Goal: Task Accomplishment & Management: Use online tool/utility

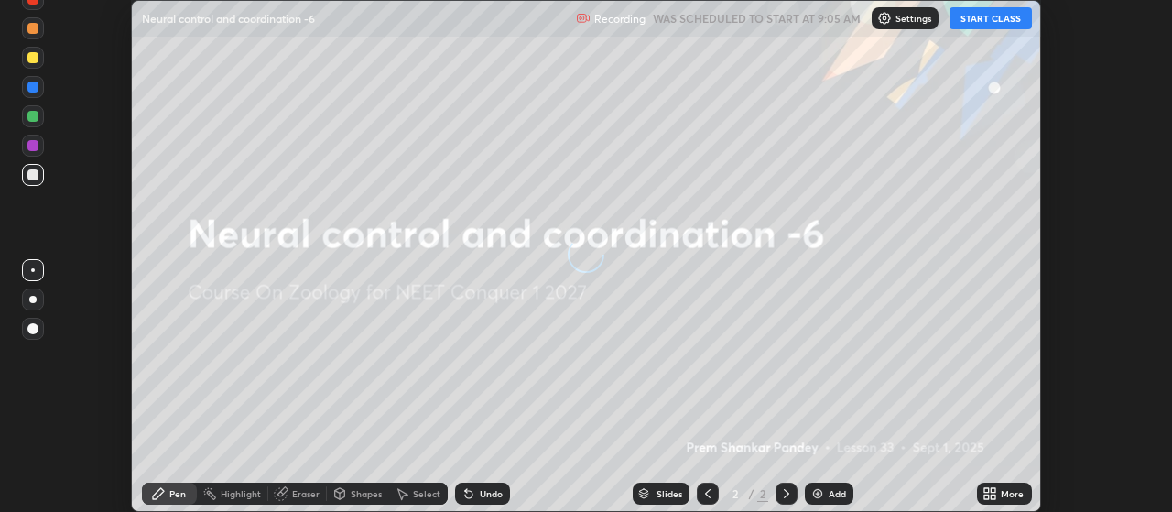
scroll to position [512, 1171]
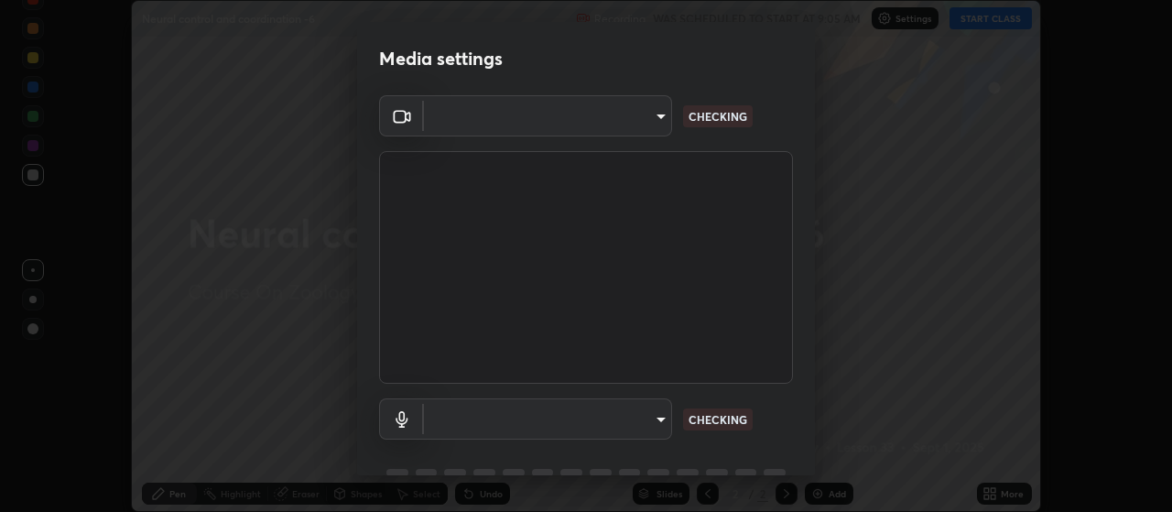
type input "3aa1f2dfd03d01f189a8a01f68d52051269995ca7ca0ffcaee6397e0c867a5cc"
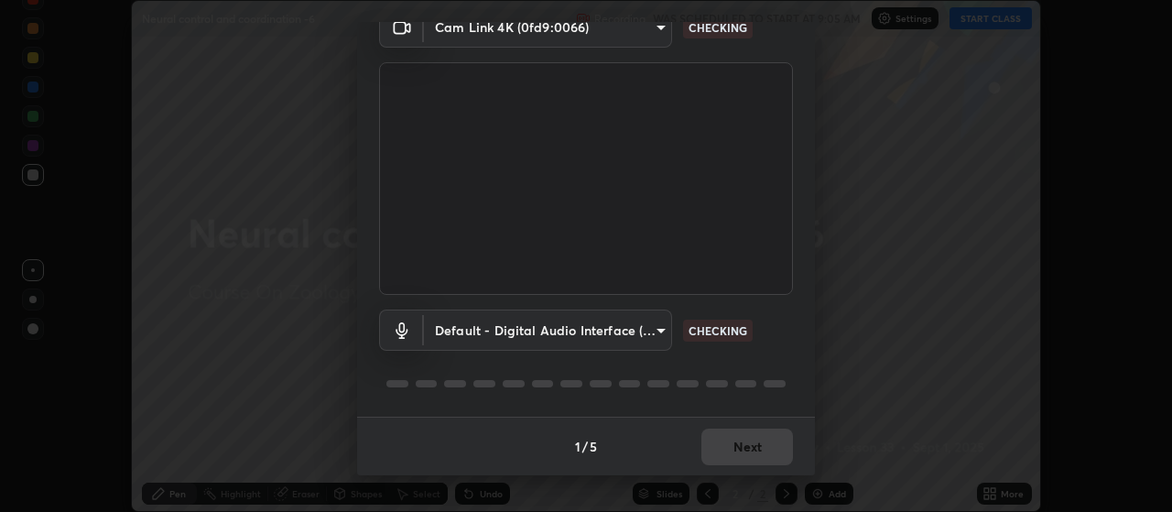
click at [660, 334] on body "Erase all Neural control and coordination -6 Recording WAS SCHEDULED TO START A…" at bounding box center [586, 256] width 1172 height 512
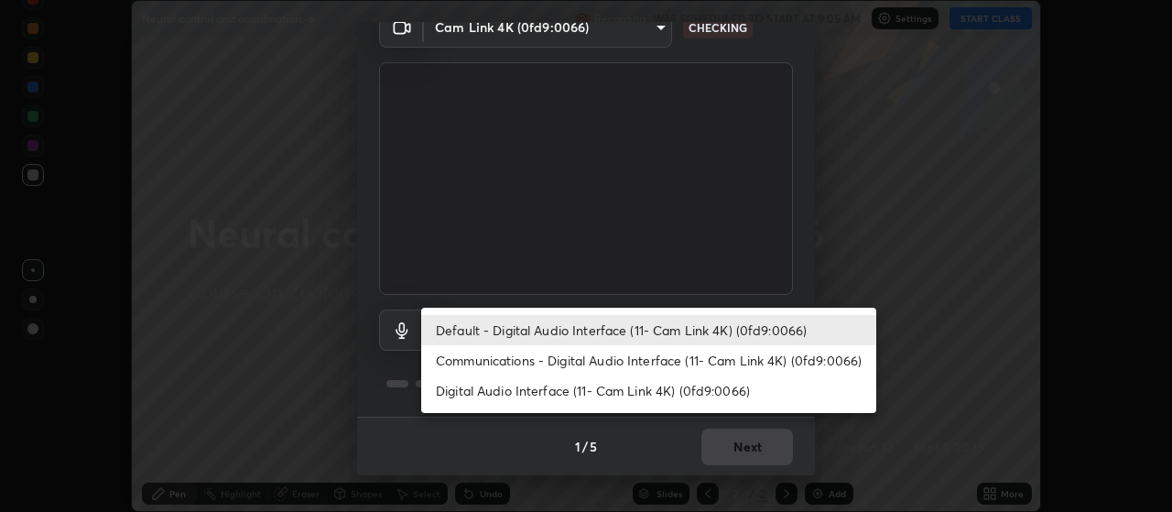
click at [684, 364] on li "Communications - Digital Audio Interface (11- Cam Link 4K) (0fd9:0066)" at bounding box center [648, 360] width 455 height 30
type input "communications"
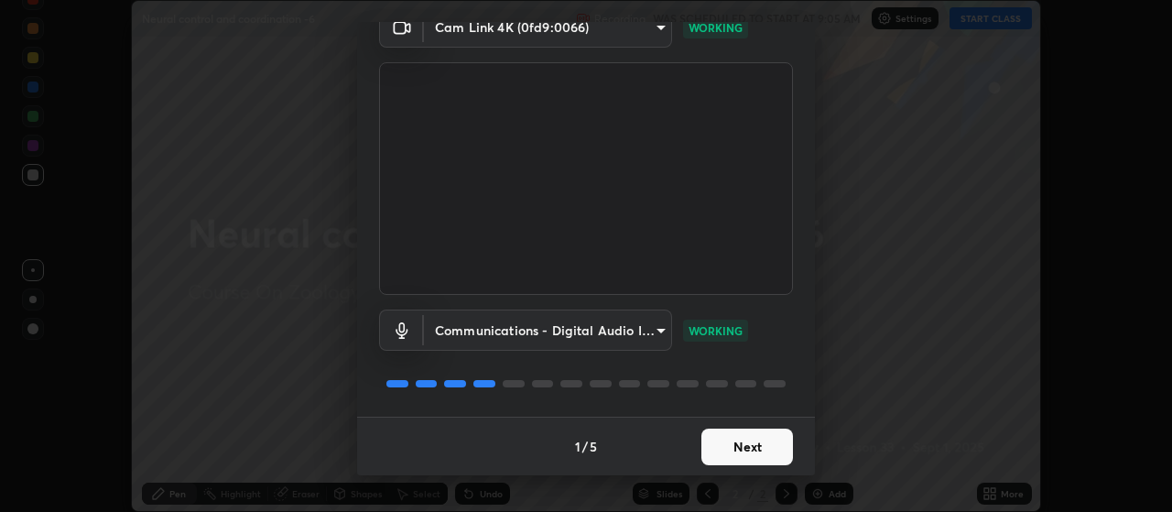
click at [741, 444] on button "Next" at bounding box center [747, 446] width 92 height 37
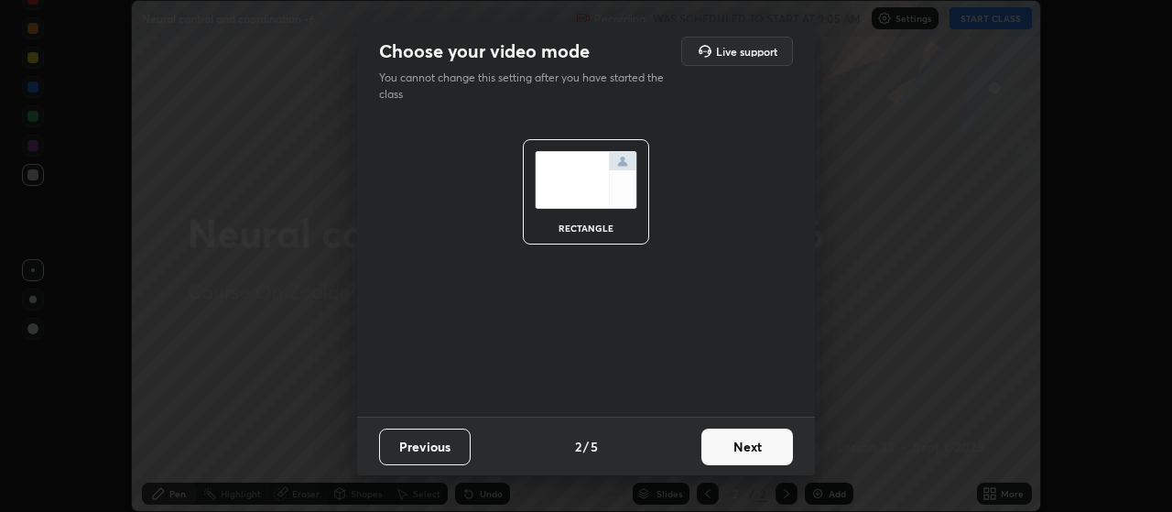
click at [750, 444] on button "Next" at bounding box center [747, 446] width 92 height 37
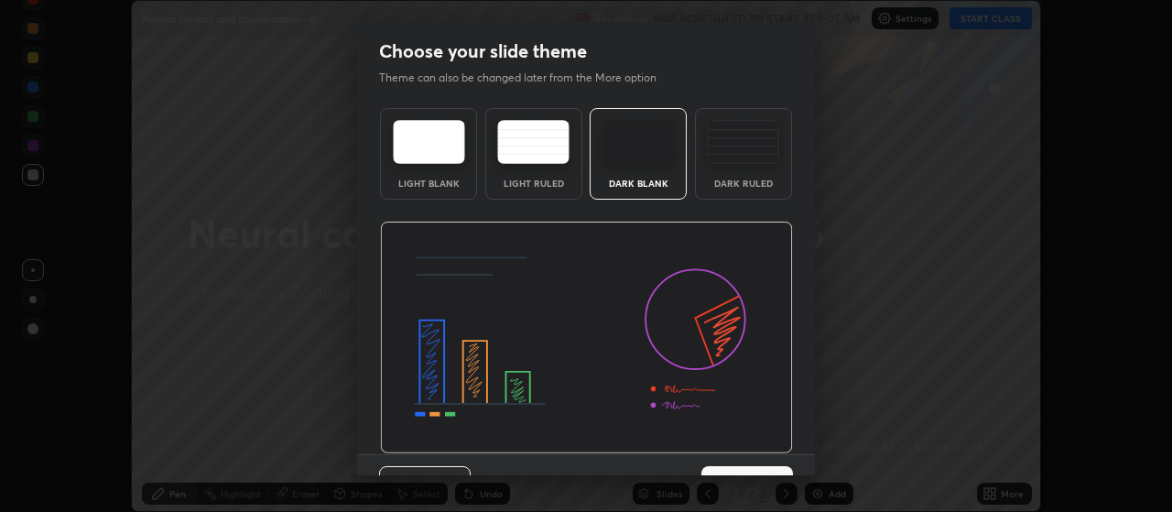
scroll to position [38, 0]
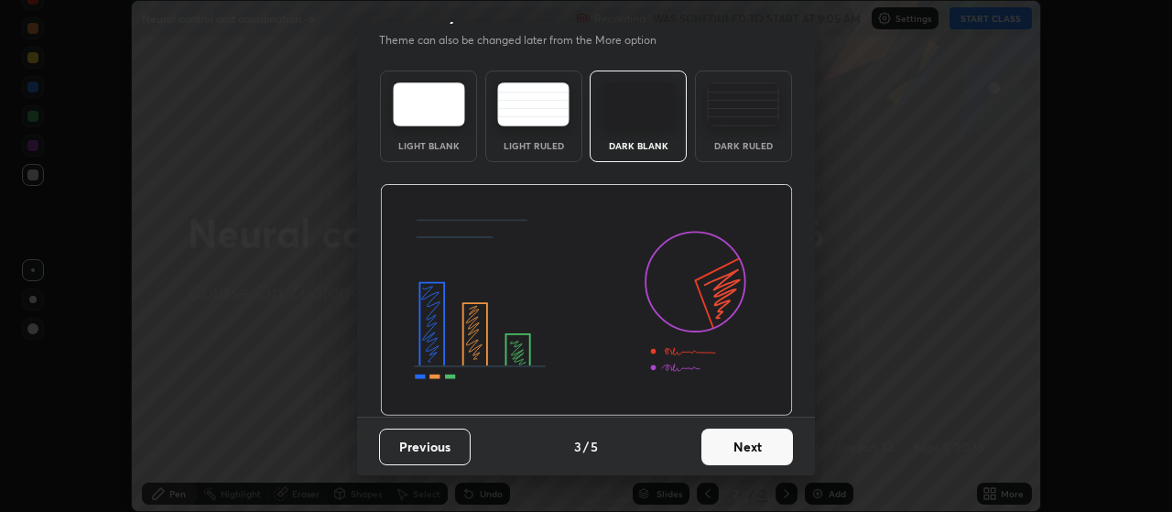
click at [753, 456] on button "Next" at bounding box center [747, 446] width 92 height 37
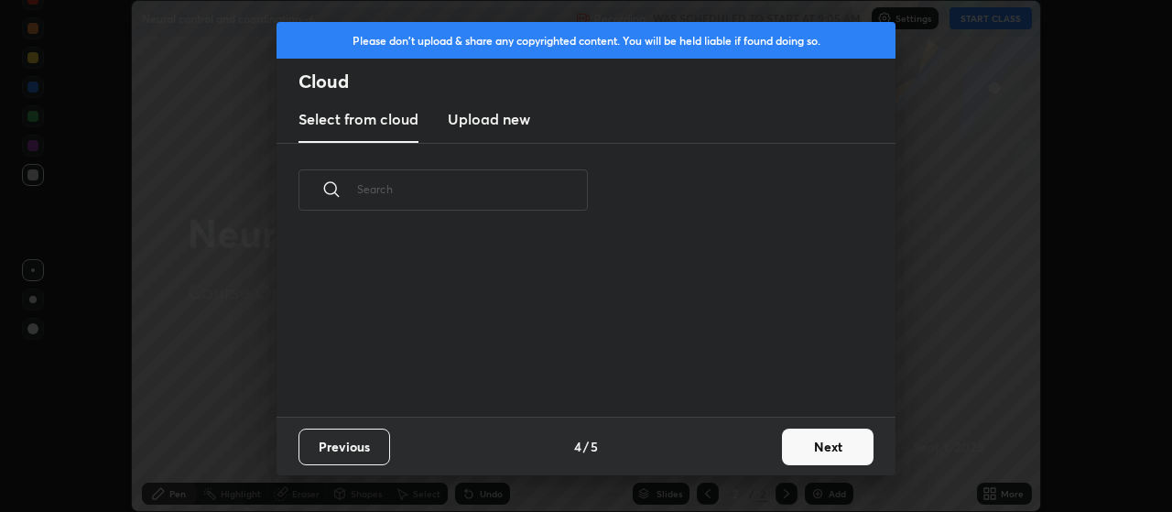
click at [782, 447] on button "Next" at bounding box center [828, 446] width 92 height 37
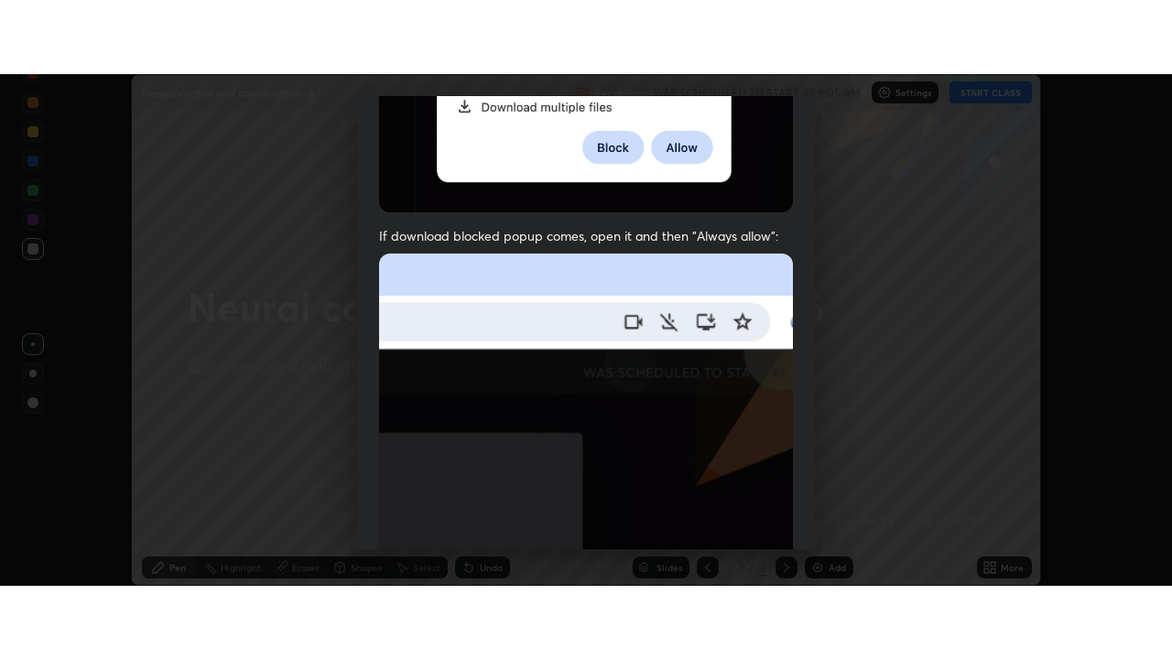
scroll to position [462, 0]
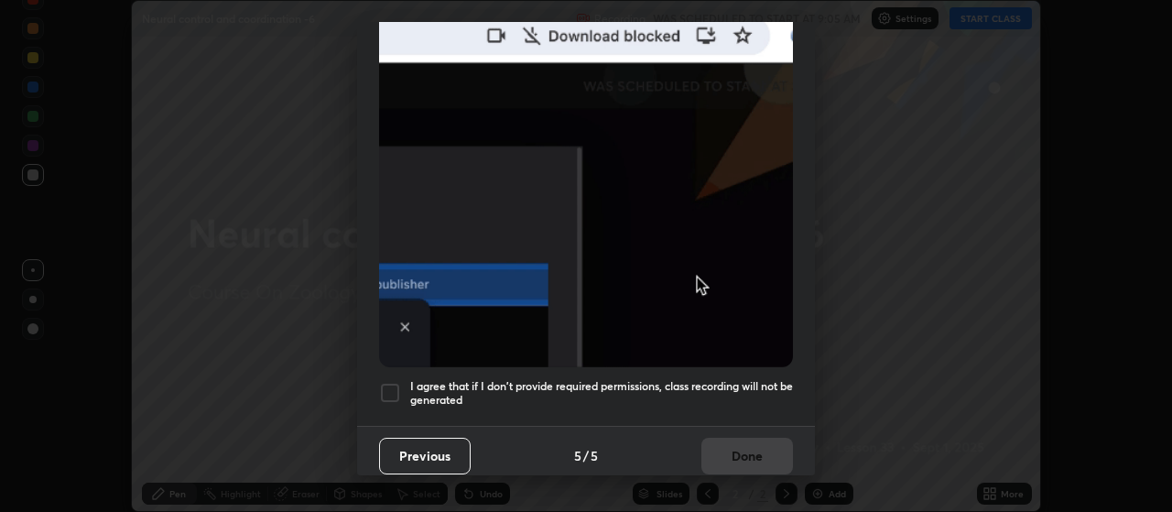
click at [395, 389] on div at bounding box center [390, 393] width 22 height 22
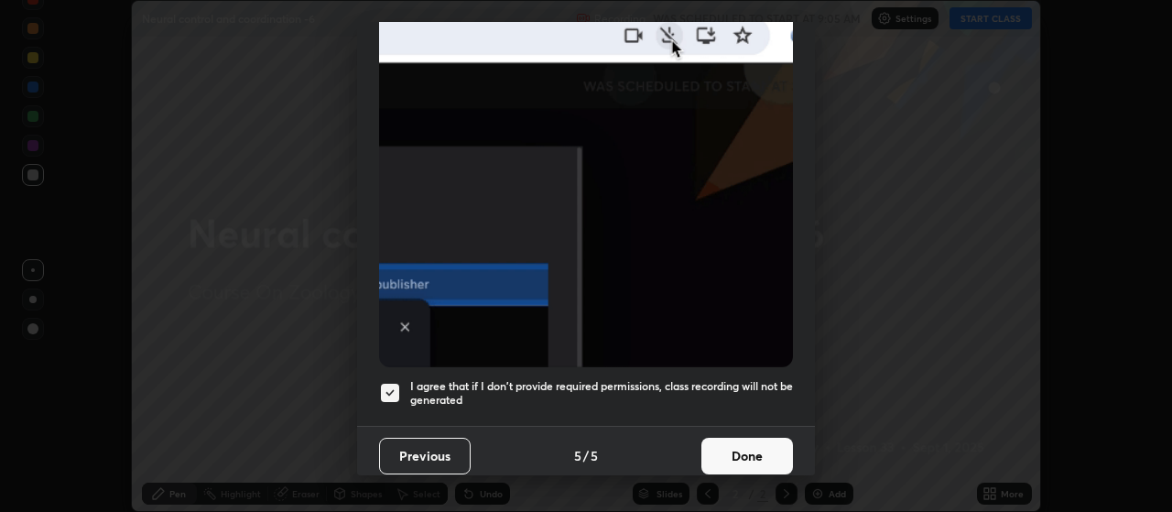
click at [719, 446] on button "Done" at bounding box center [747, 456] width 92 height 37
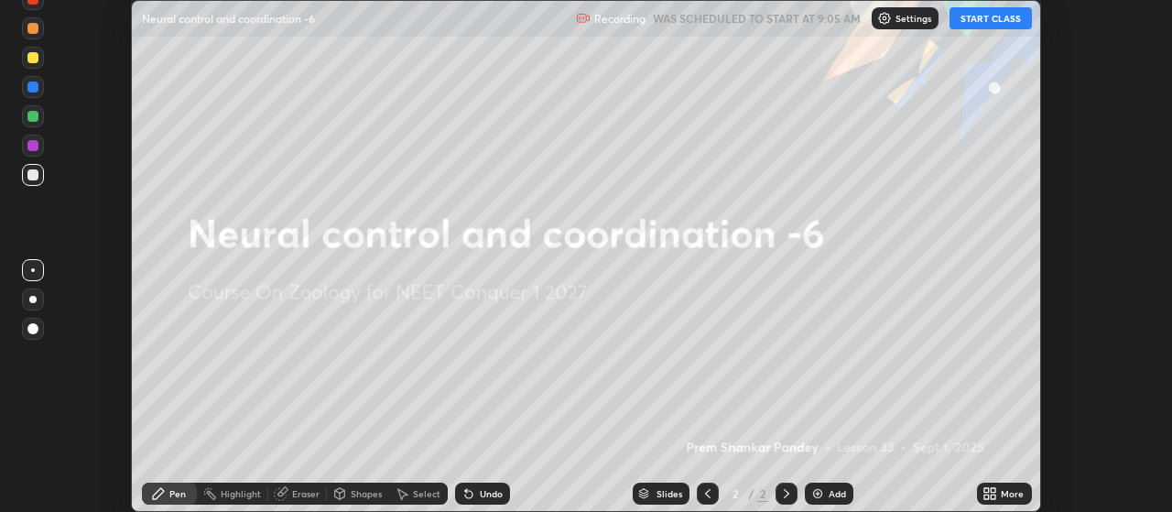
click at [987, 16] on button "START CLASS" at bounding box center [990, 18] width 82 height 22
click at [987, 490] on icon at bounding box center [986, 490] width 5 height 5
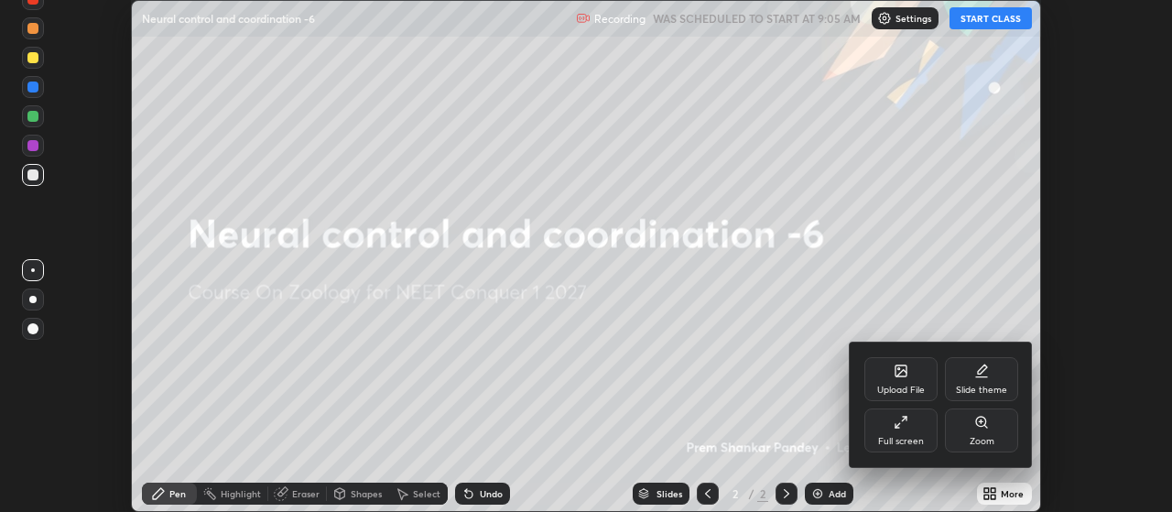
click at [923, 428] on div "Full screen" at bounding box center [900, 430] width 73 height 44
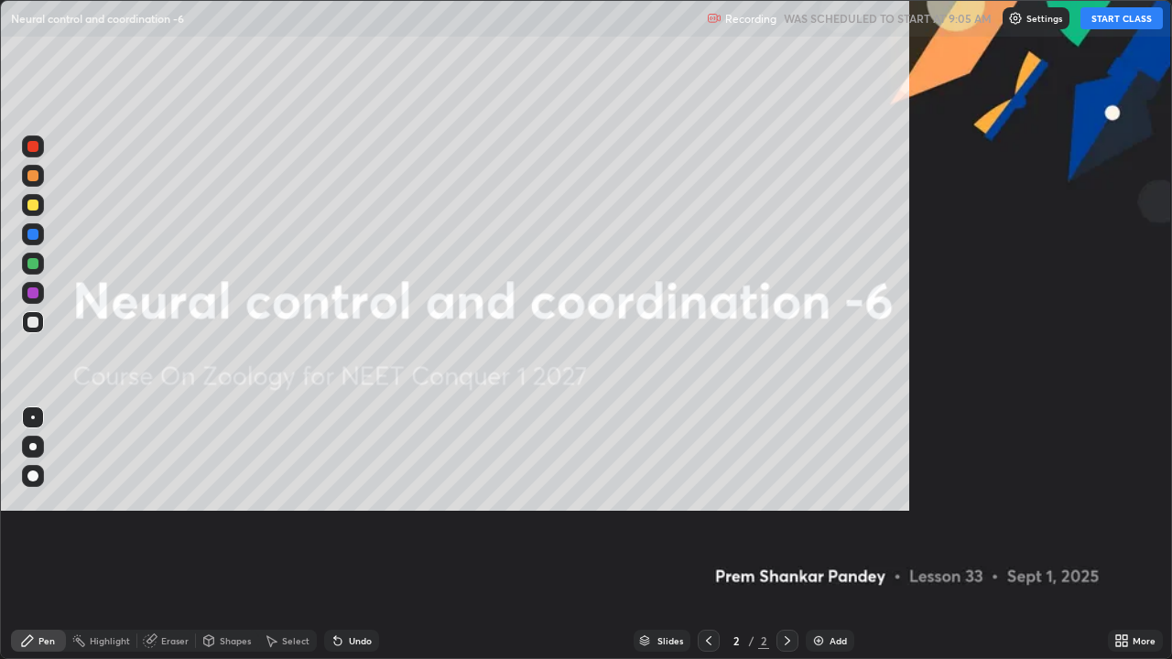
scroll to position [659, 1172]
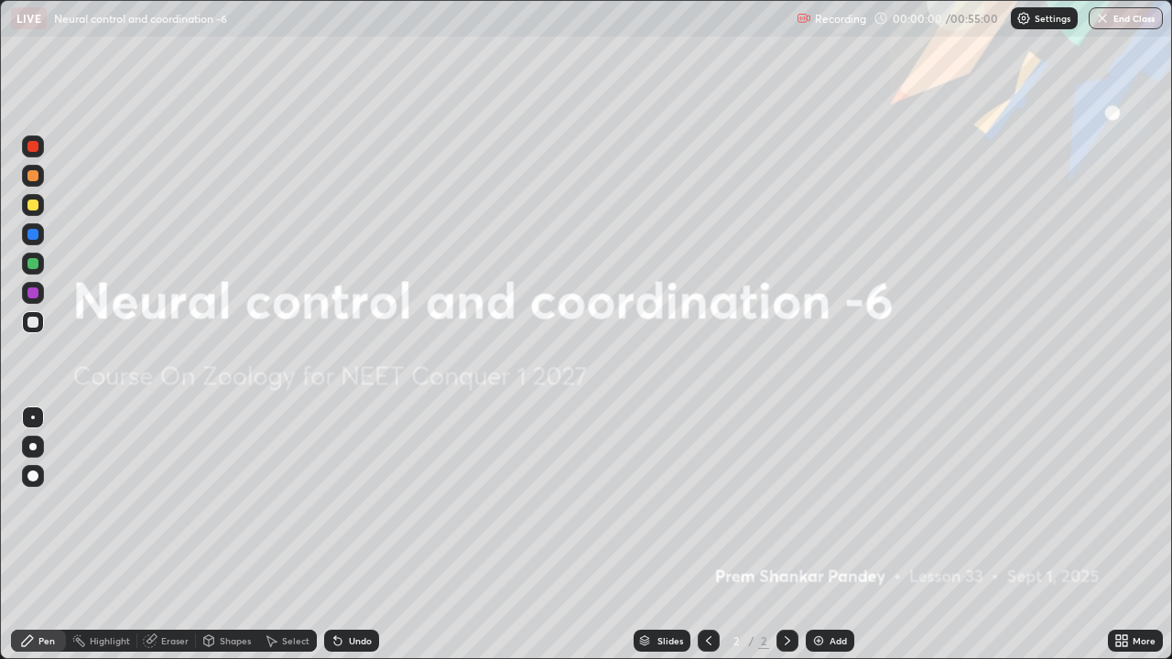
click at [818, 511] on img at bounding box center [818, 640] width 15 height 15
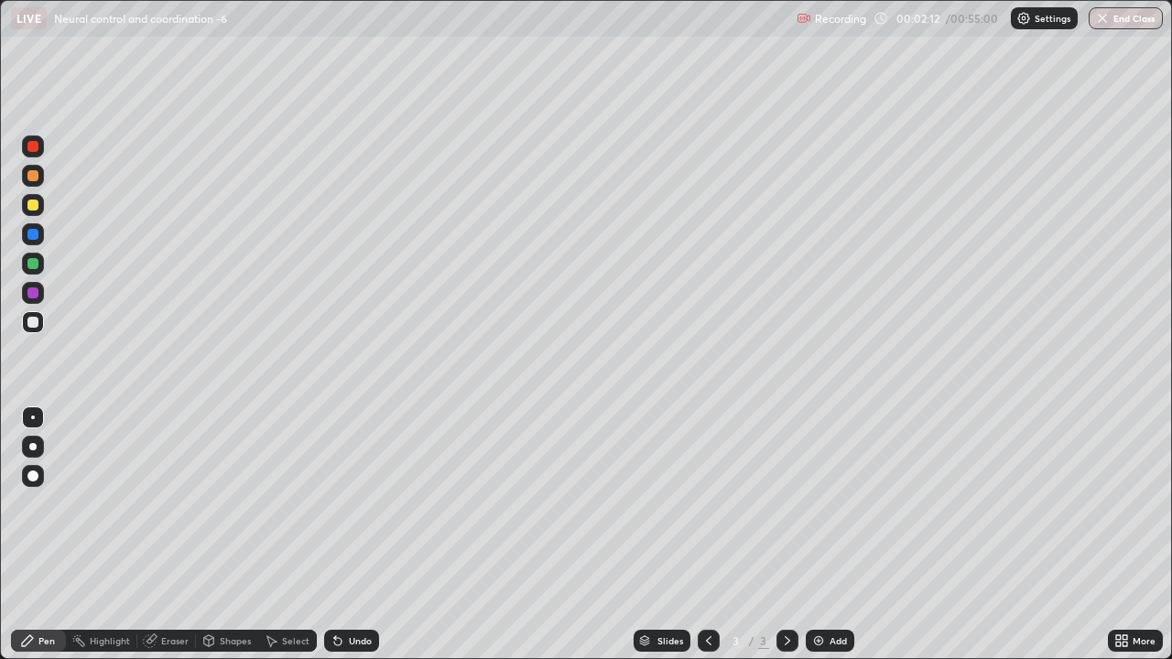
click at [34, 444] on div at bounding box center [32, 446] width 7 height 7
click at [35, 447] on div at bounding box center [32, 446] width 7 height 7
click at [338, 511] on icon at bounding box center [337, 641] width 7 height 7
click at [334, 511] on icon at bounding box center [337, 641] width 7 height 7
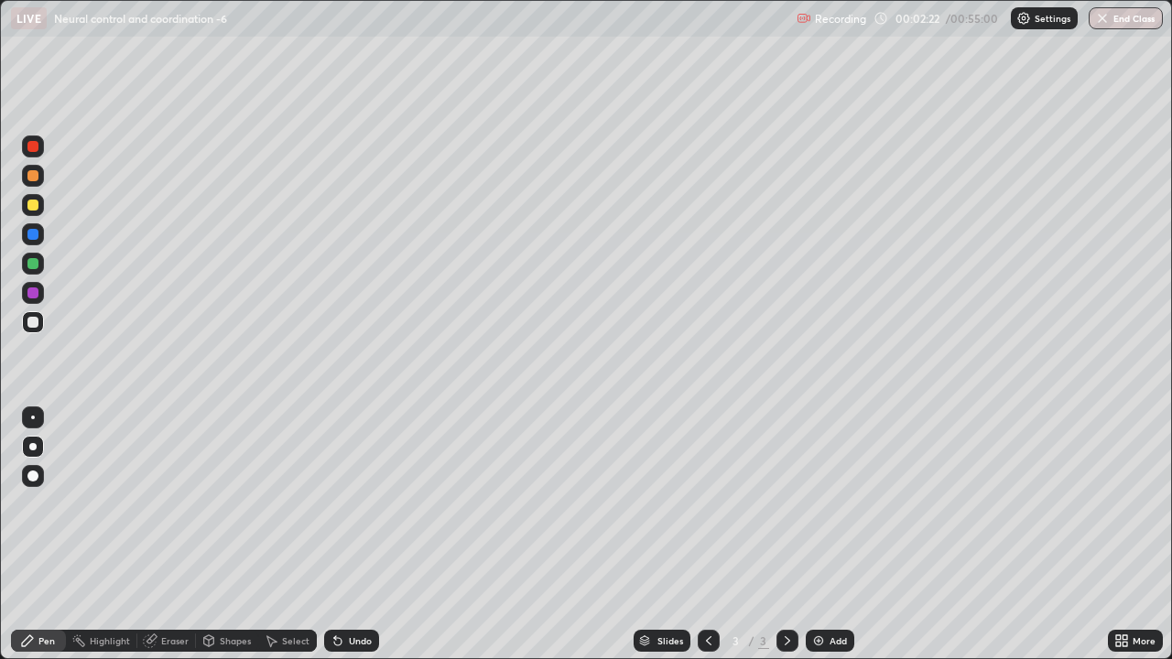
click at [331, 511] on icon at bounding box center [337, 640] width 15 height 15
click at [334, 511] on icon at bounding box center [337, 641] width 7 height 7
click at [324, 511] on div "Undo" at bounding box center [351, 641] width 55 height 22
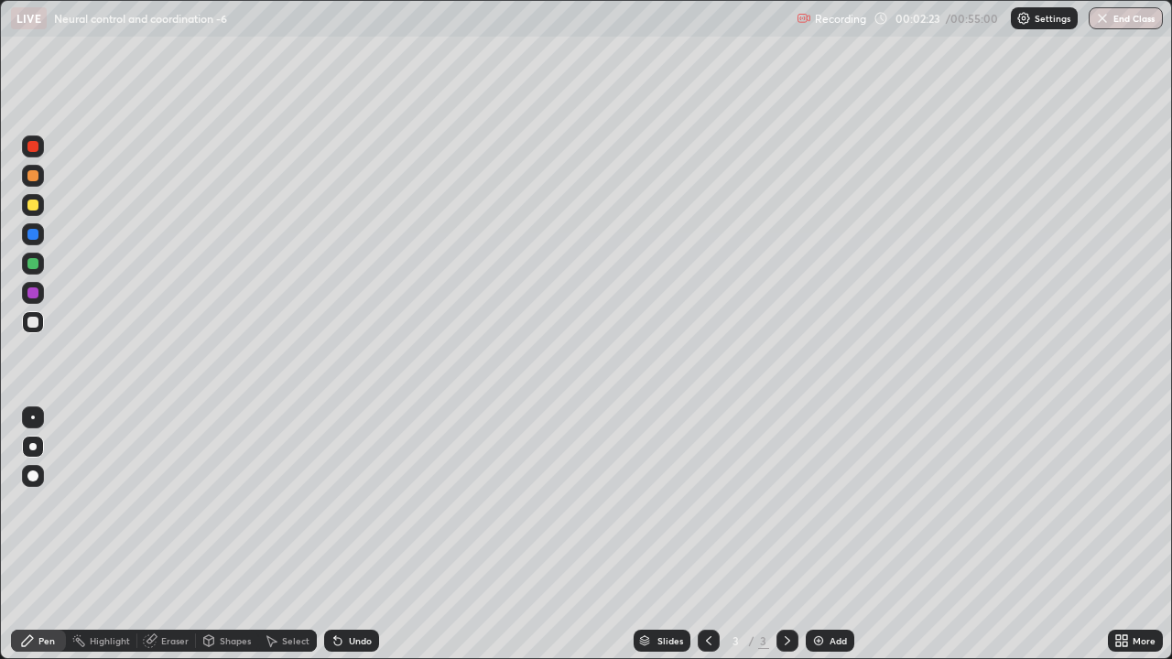
click at [326, 511] on div "Undo" at bounding box center [351, 641] width 55 height 22
click at [313, 511] on div "Select" at bounding box center [287, 640] width 59 height 37
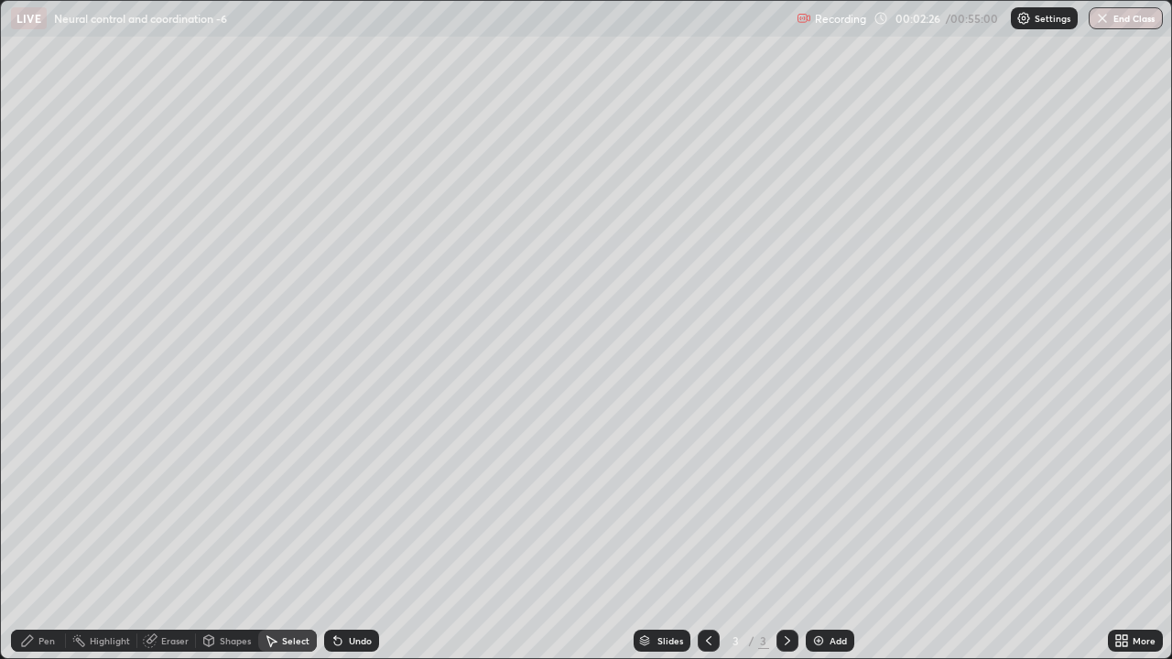
click at [49, 511] on div "Pen" at bounding box center [46, 640] width 16 height 9
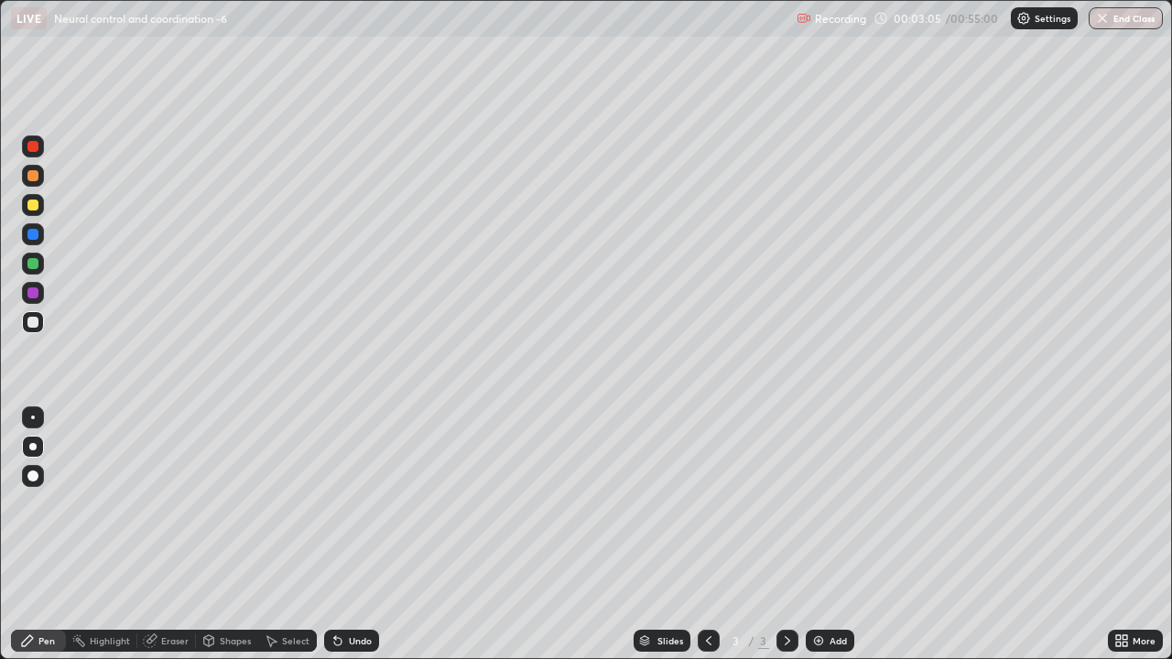
click at [34, 262] on div at bounding box center [32, 263] width 11 height 11
click at [35, 146] on div at bounding box center [32, 146] width 11 height 11
click at [33, 321] on div at bounding box center [32, 322] width 11 height 11
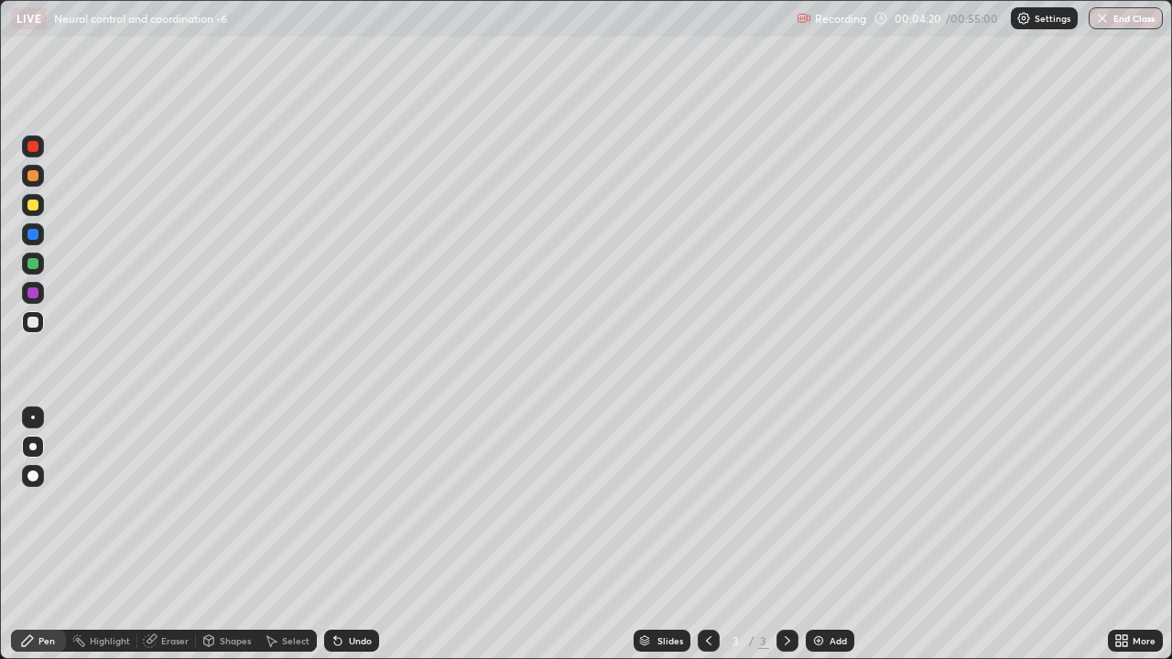
click at [33, 201] on div at bounding box center [32, 205] width 11 height 11
click at [33, 206] on div at bounding box center [32, 205] width 11 height 11
click at [38, 261] on div at bounding box center [32, 263] width 11 height 11
click at [27, 323] on div at bounding box center [32, 322] width 11 height 11
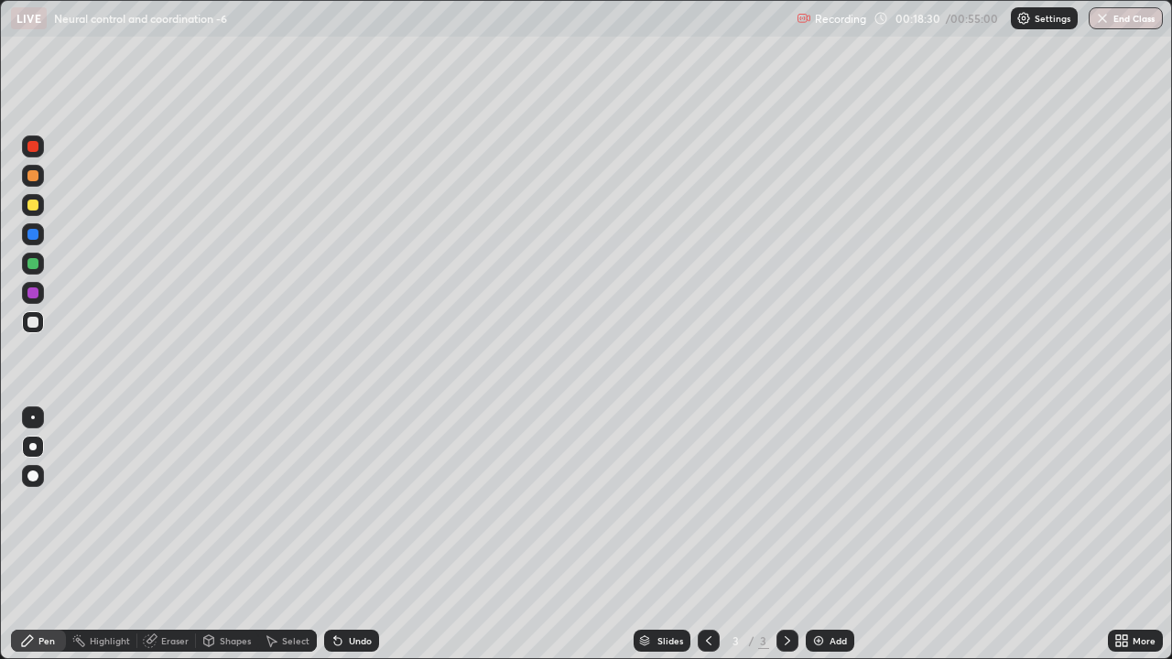
click at [816, 511] on img at bounding box center [818, 640] width 15 height 15
click at [814, 511] on img at bounding box center [818, 640] width 15 height 15
click at [341, 511] on icon at bounding box center [337, 640] width 15 height 15
click at [168, 511] on div "Eraser" at bounding box center [174, 640] width 27 height 9
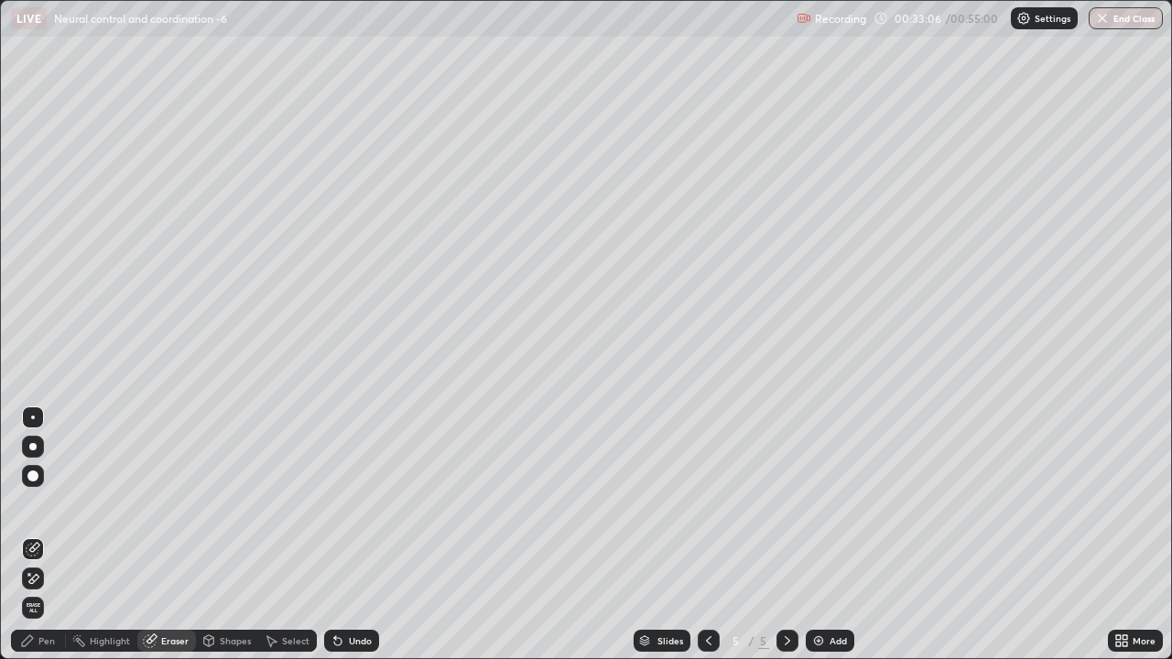
click at [50, 511] on div "Pen" at bounding box center [46, 640] width 16 height 9
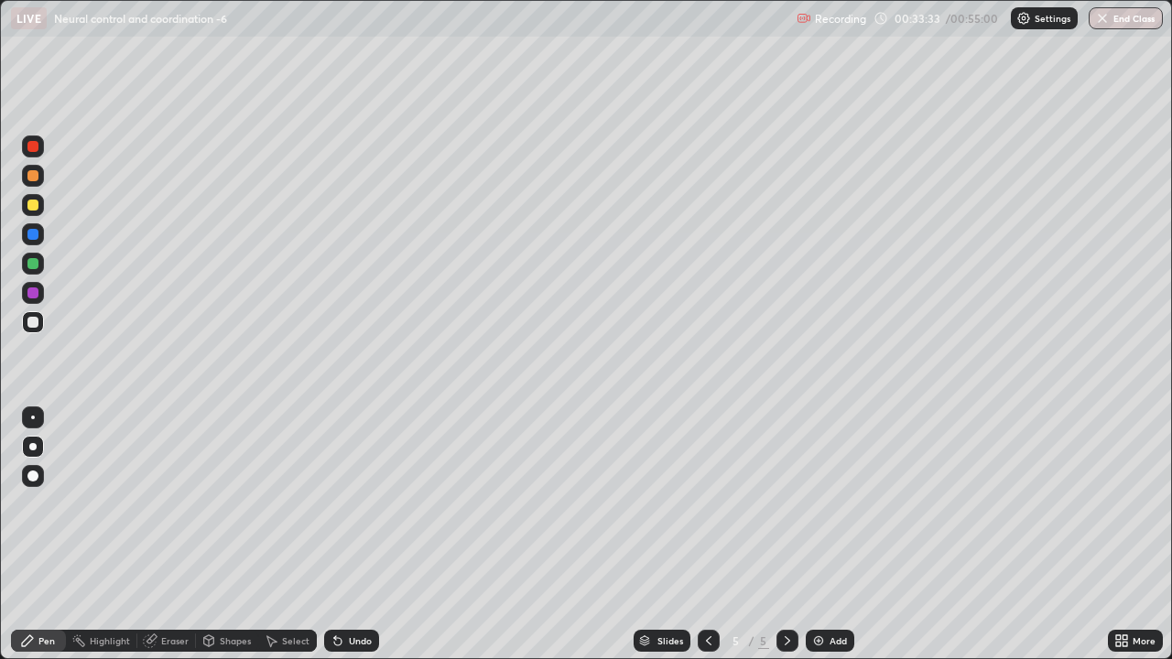
click at [31, 147] on div at bounding box center [32, 146] width 11 height 11
click at [31, 205] on div at bounding box center [32, 205] width 11 height 11
click at [31, 150] on div at bounding box center [32, 146] width 11 height 11
click at [35, 148] on div at bounding box center [32, 146] width 11 height 11
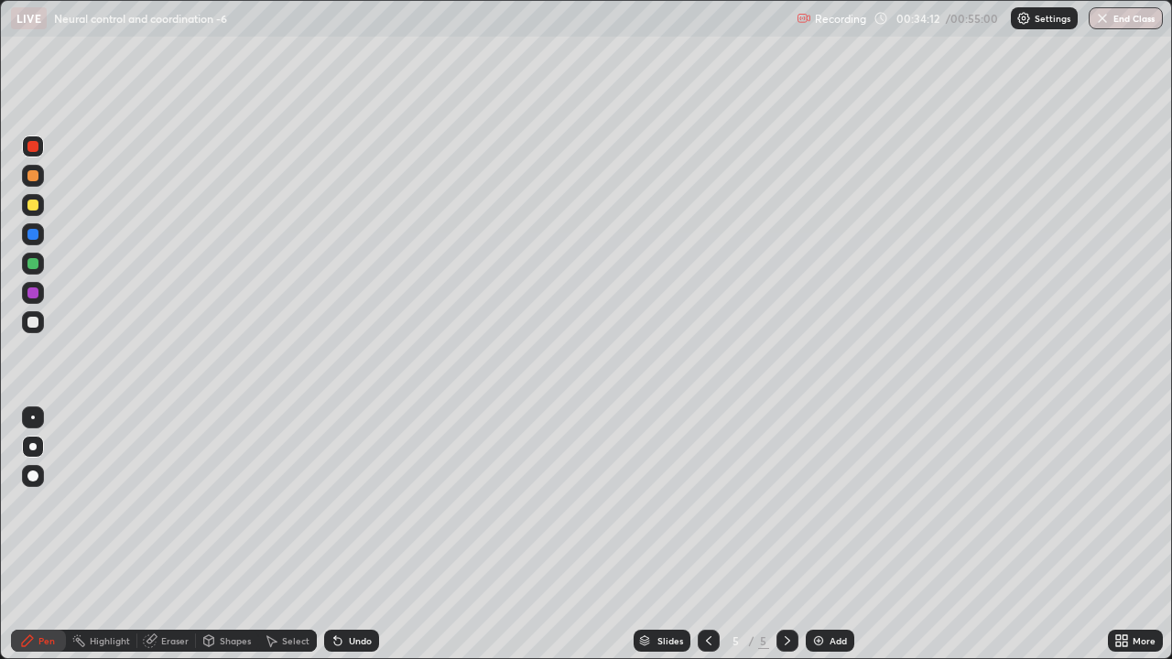
click at [35, 177] on div at bounding box center [32, 175] width 11 height 11
click at [334, 511] on icon at bounding box center [337, 641] width 7 height 7
click at [334, 511] on icon at bounding box center [335, 637] width 2 height 2
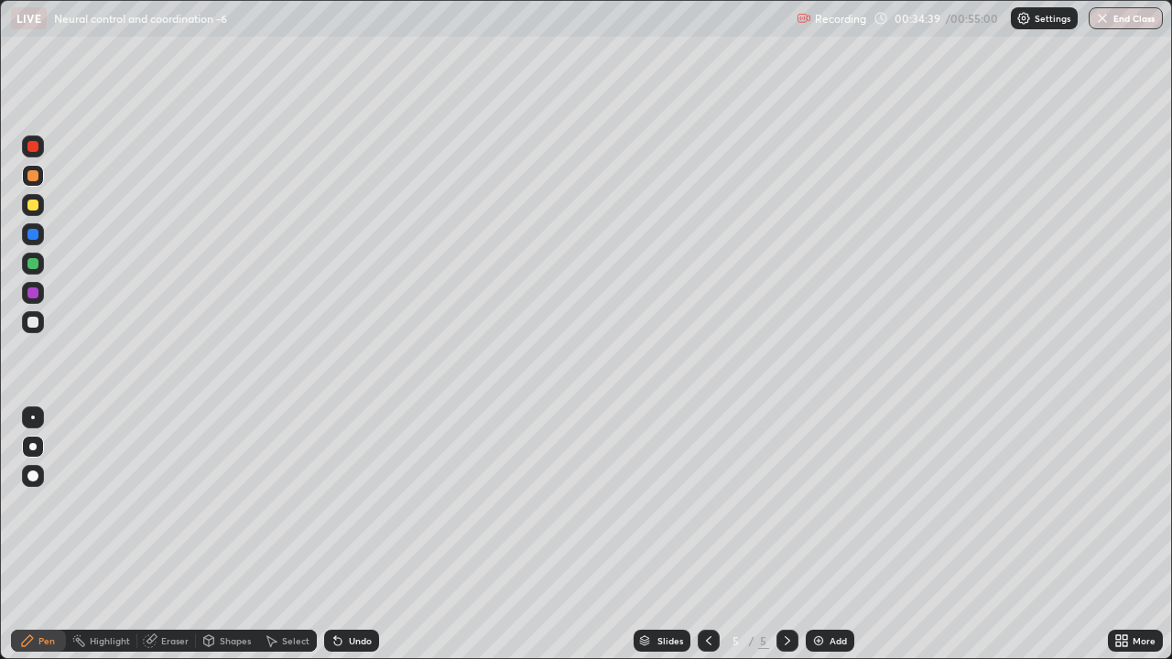
click at [334, 511] on icon at bounding box center [335, 637] width 2 height 2
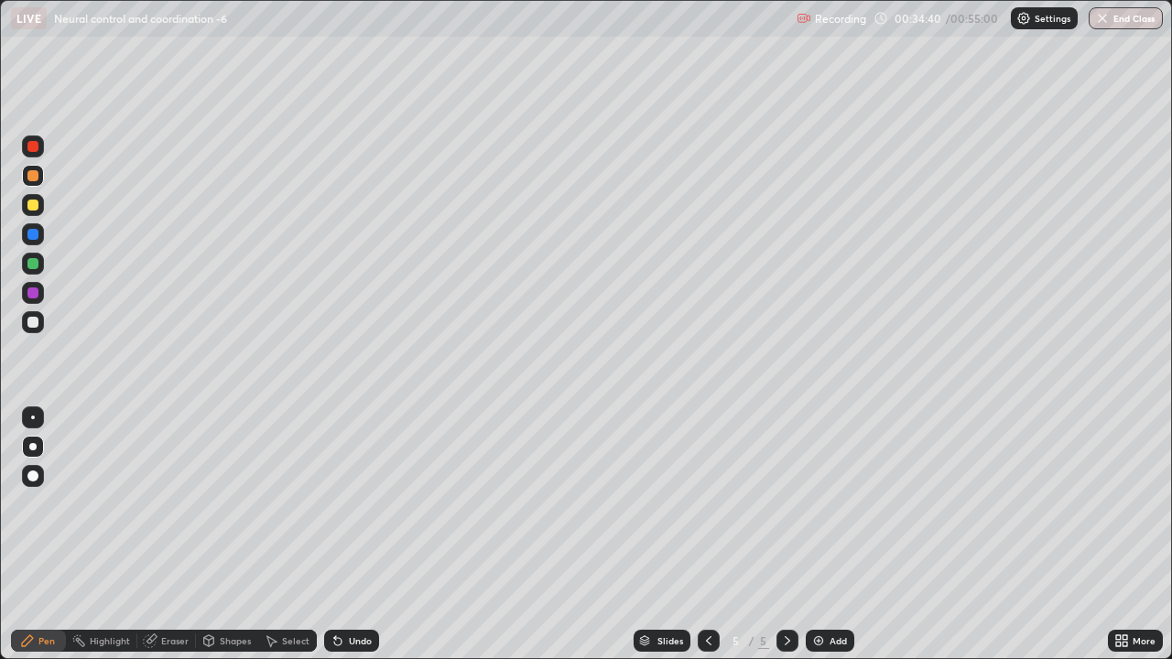
click at [332, 511] on div "Undo" at bounding box center [351, 641] width 55 height 22
click at [331, 511] on div "Undo" at bounding box center [351, 641] width 55 height 22
click at [330, 511] on div "Undo" at bounding box center [351, 641] width 55 height 22
click at [334, 511] on icon at bounding box center [335, 637] width 2 height 2
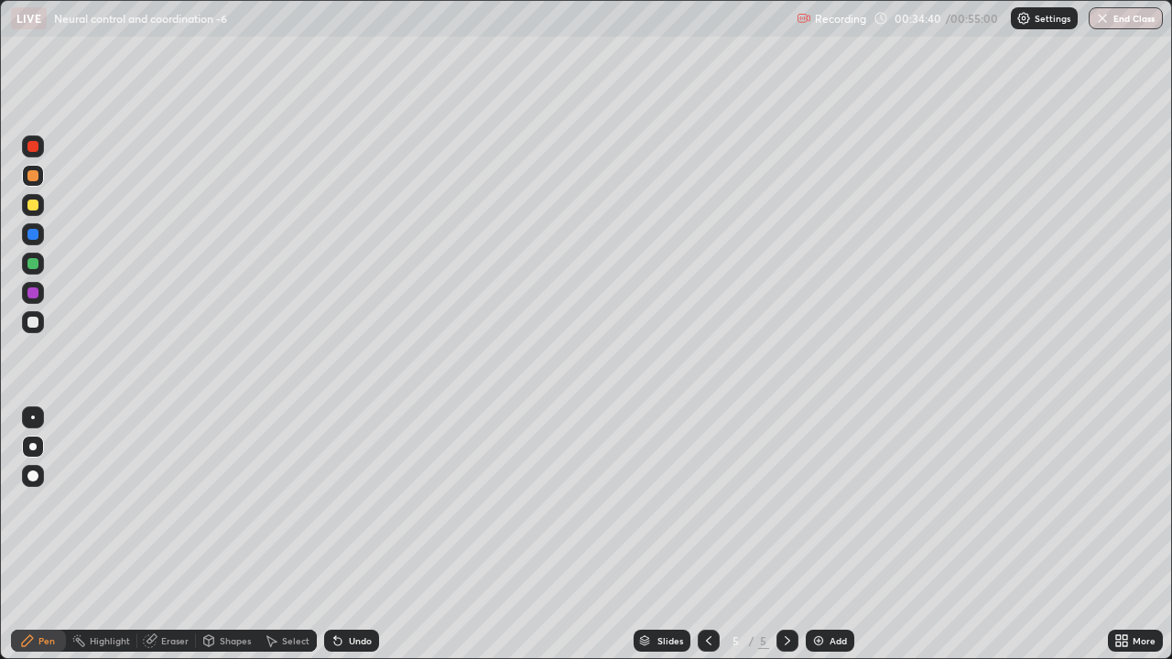
click at [334, 511] on icon at bounding box center [337, 641] width 7 height 7
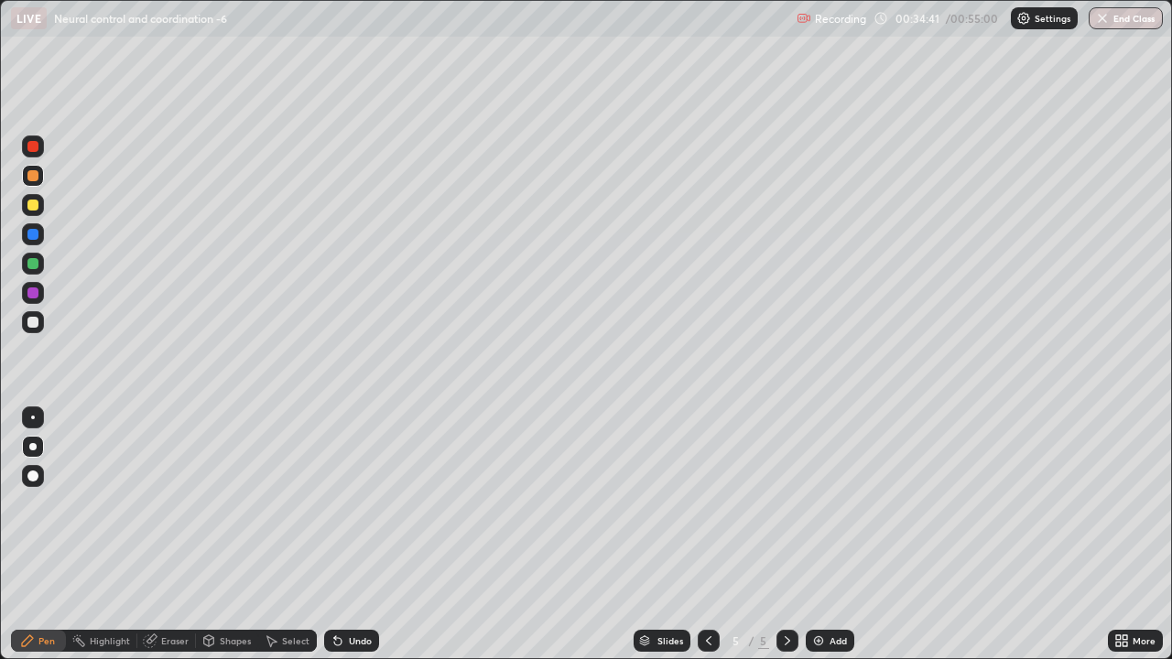
click at [337, 511] on icon at bounding box center [337, 641] width 7 height 7
click at [335, 511] on icon at bounding box center [337, 641] width 7 height 7
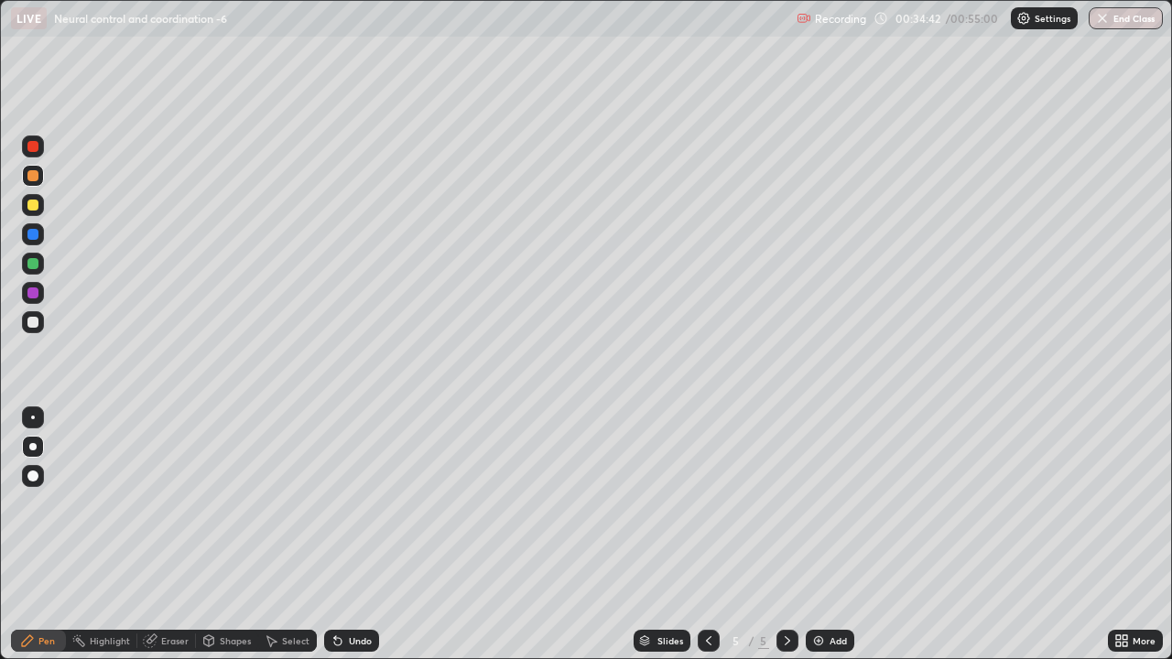
click at [337, 511] on icon at bounding box center [337, 641] width 7 height 7
click at [334, 511] on icon at bounding box center [335, 637] width 2 height 2
click at [335, 511] on icon at bounding box center [337, 641] width 7 height 7
click at [334, 511] on icon at bounding box center [335, 637] width 2 height 2
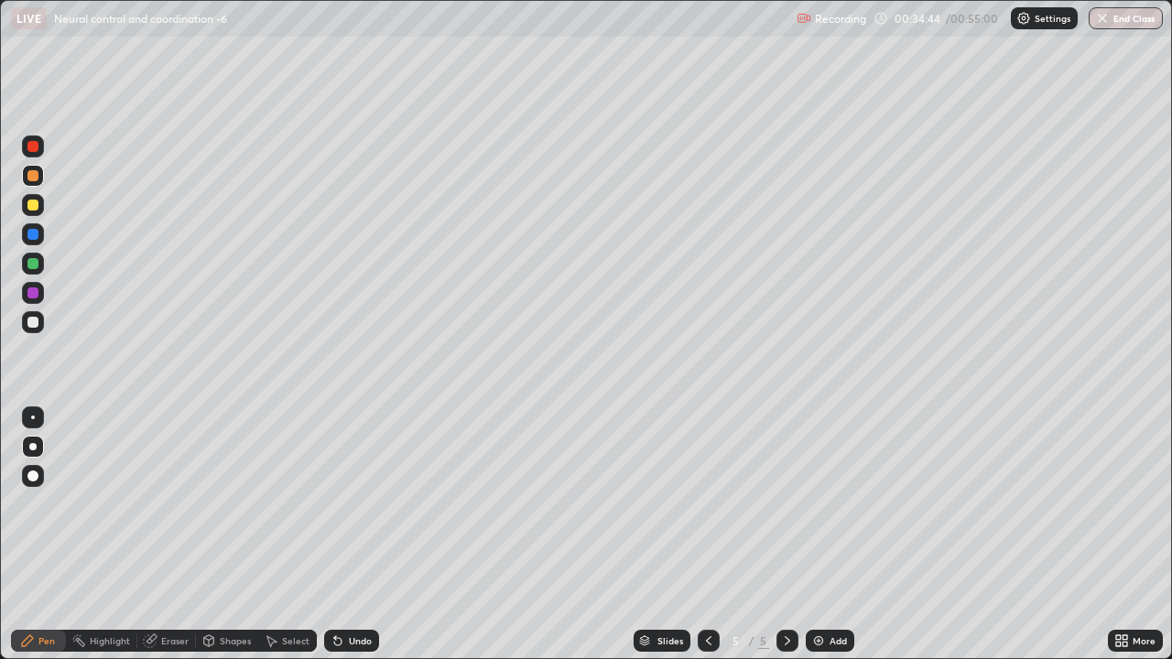
click at [334, 511] on icon at bounding box center [335, 637] width 2 height 2
click at [334, 511] on icon at bounding box center [337, 641] width 7 height 7
click at [334, 511] on icon at bounding box center [335, 637] width 2 height 2
click at [36, 146] on div at bounding box center [32, 146] width 11 height 11
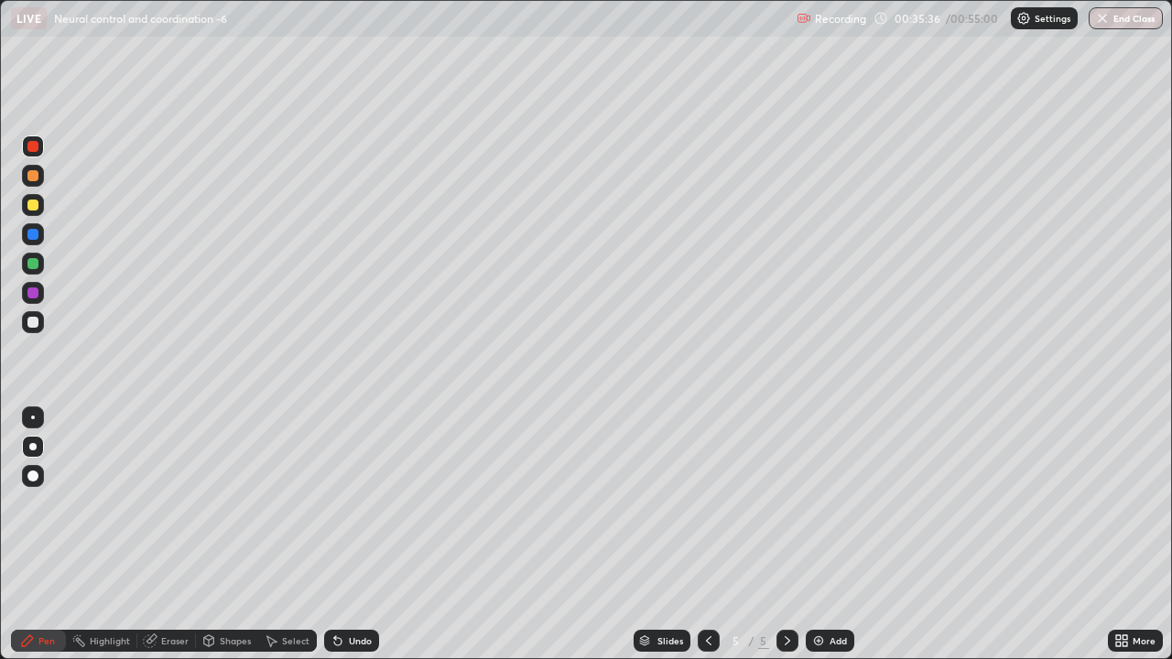
click at [337, 511] on icon at bounding box center [337, 641] width 7 height 7
click at [334, 511] on icon at bounding box center [335, 637] width 2 height 2
click at [35, 261] on div at bounding box center [32, 263] width 11 height 11
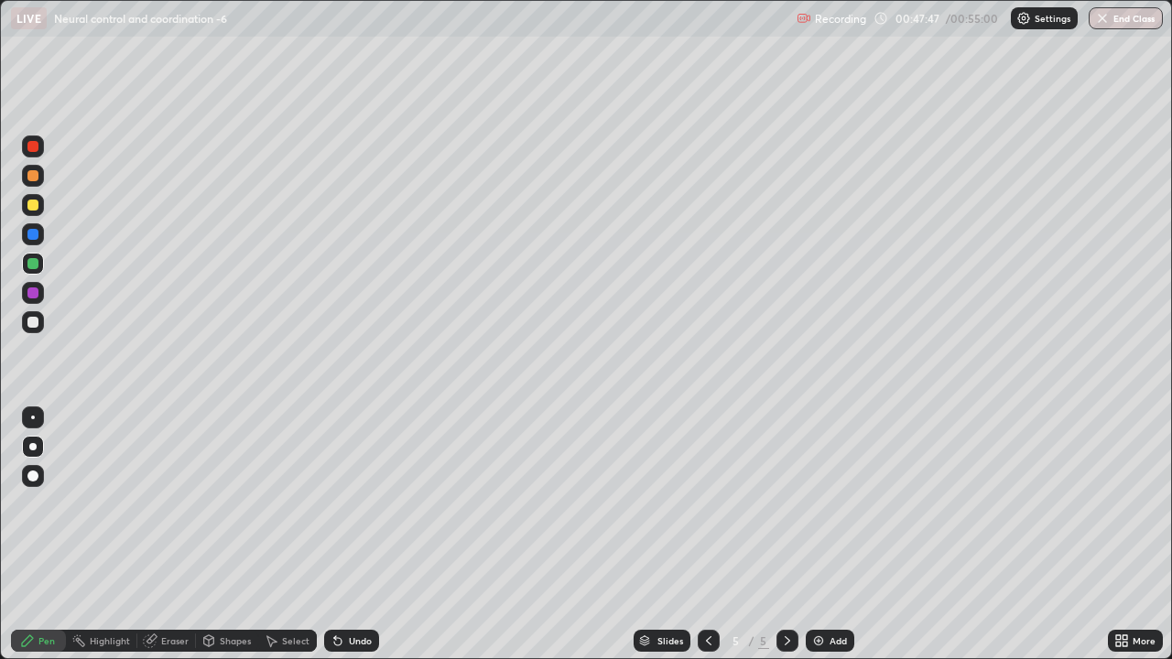
click at [823, 511] on img at bounding box center [818, 640] width 15 height 15
click at [32, 146] on div at bounding box center [32, 146] width 11 height 11
click at [36, 323] on div at bounding box center [32, 322] width 11 height 11
click at [32, 323] on div at bounding box center [32, 322] width 11 height 11
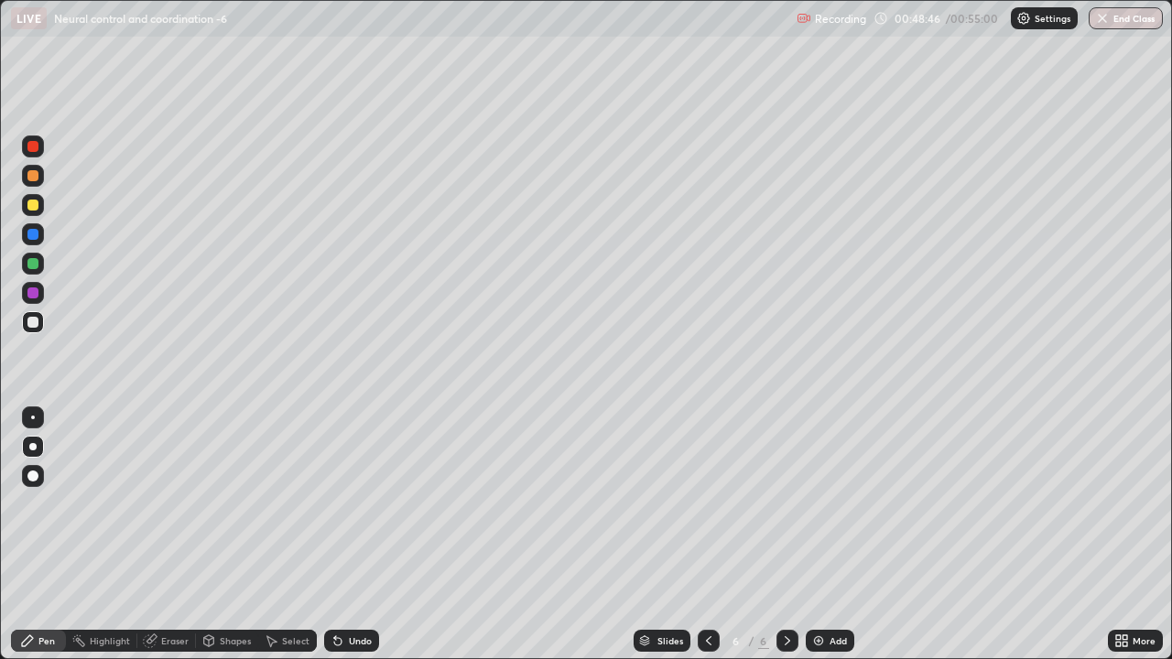
click at [32, 174] on div at bounding box center [32, 175] width 11 height 11
click at [33, 262] on div at bounding box center [32, 263] width 11 height 11
click at [35, 233] on div at bounding box center [32, 234] width 11 height 11
click at [29, 235] on div at bounding box center [32, 234] width 11 height 11
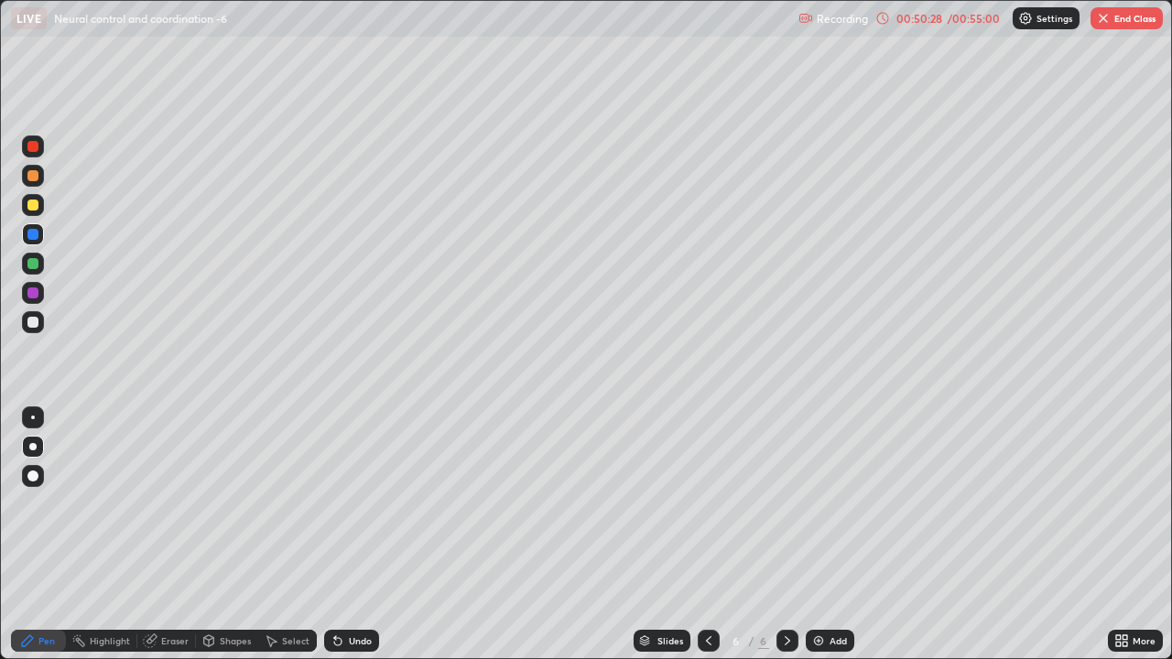
click at [333, 511] on icon at bounding box center [337, 640] width 15 height 15
click at [339, 511] on icon at bounding box center [337, 641] width 7 height 7
click at [344, 511] on div "Undo" at bounding box center [351, 641] width 55 height 22
click at [34, 325] on div at bounding box center [32, 322] width 11 height 11
click at [32, 321] on div at bounding box center [32, 322] width 11 height 11
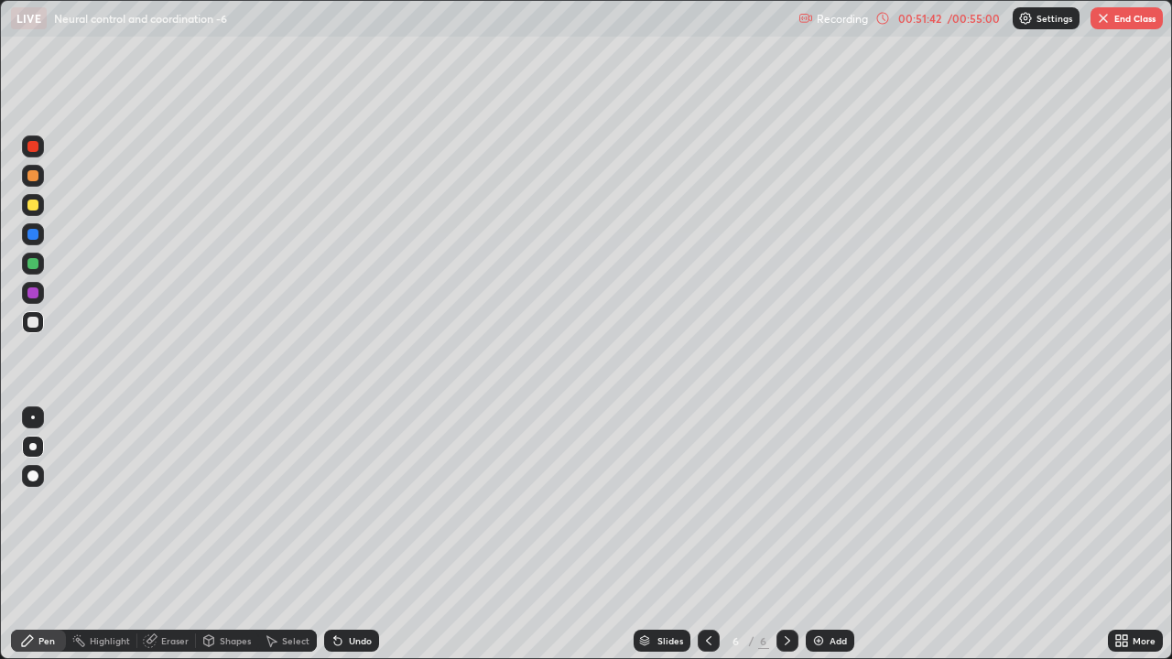
click at [33, 139] on div at bounding box center [33, 146] width 22 height 22
click at [36, 146] on div at bounding box center [32, 146] width 11 height 11
click at [31, 263] on div at bounding box center [32, 263] width 11 height 11
click at [40, 263] on div at bounding box center [33, 264] width 22 height 22
click at [33, 144] on div at bounding box center [32, 146] width 11 height 11
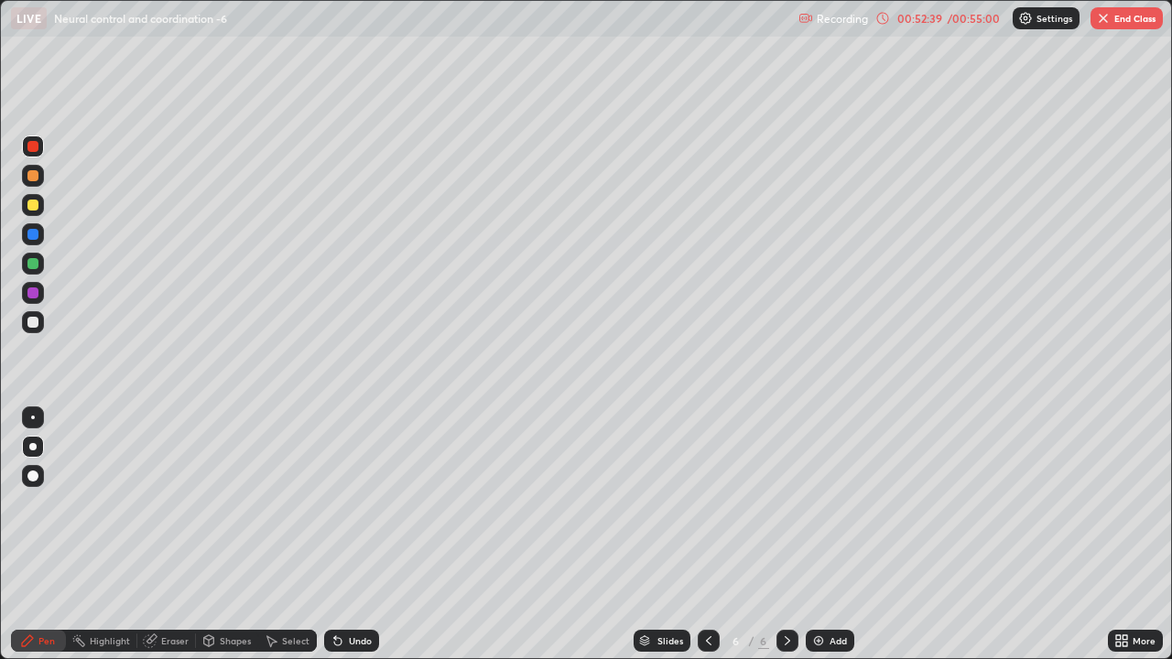
click at [30, 238] on div at bounding box center [32, 234] width 11 height 11
click at [36, 238] on div at bounding box center [32, 234] width 11 height 11
click at [33, 235] on div at bounding box center [32, 234] width 11 height 11
click at [37, 204] on div at bounding box center [32, 205] width 11 height 11
click at [22, 203] on div at bounding box center [33, 205] width 22 height 22
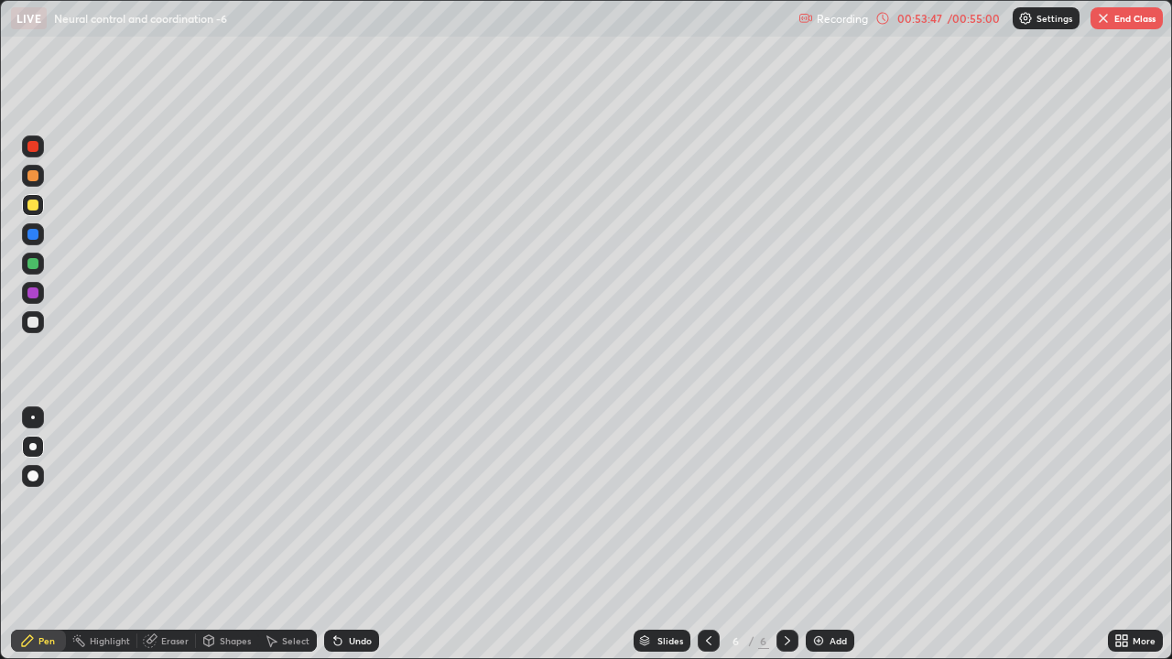
click at [35, 179] on div at bounding box center [32, 175] width 11 height 11
click at [40, 179] on div at bounding box center [33, 176] width 22 height 22
click at [339, 511] on icon at bounding box center [337, 640] width 15 height 15
click at [36, 267] on div at bounding box center [32, 263] width 11 height 11
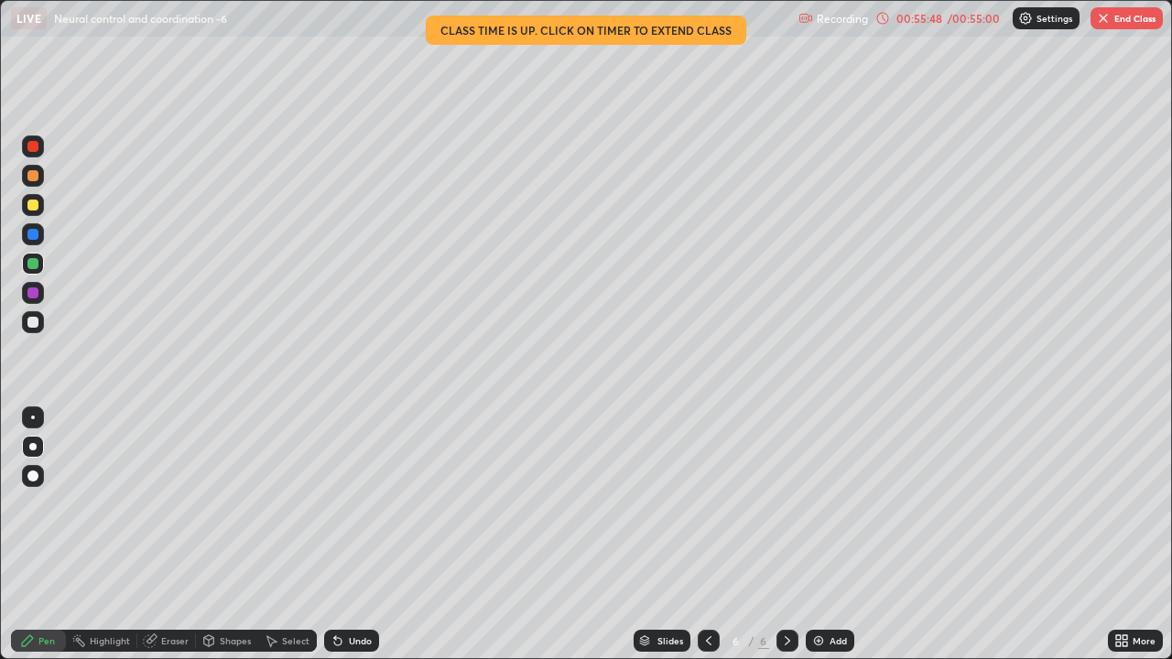
click at [32, 319] on div at bounding box center [32, 322] width 11 height 11
click at [24, 318] on div at bounding box center [33, 322] width 22 height 22
click at [30, 320] on div at bounding box center [32, 322] width 11 height 11
click at [34, 144] on div at bounding box center [32, 146] width 11 height 11
click at [34, 265] on div at bounding box center [32, 263] width 11 height 11
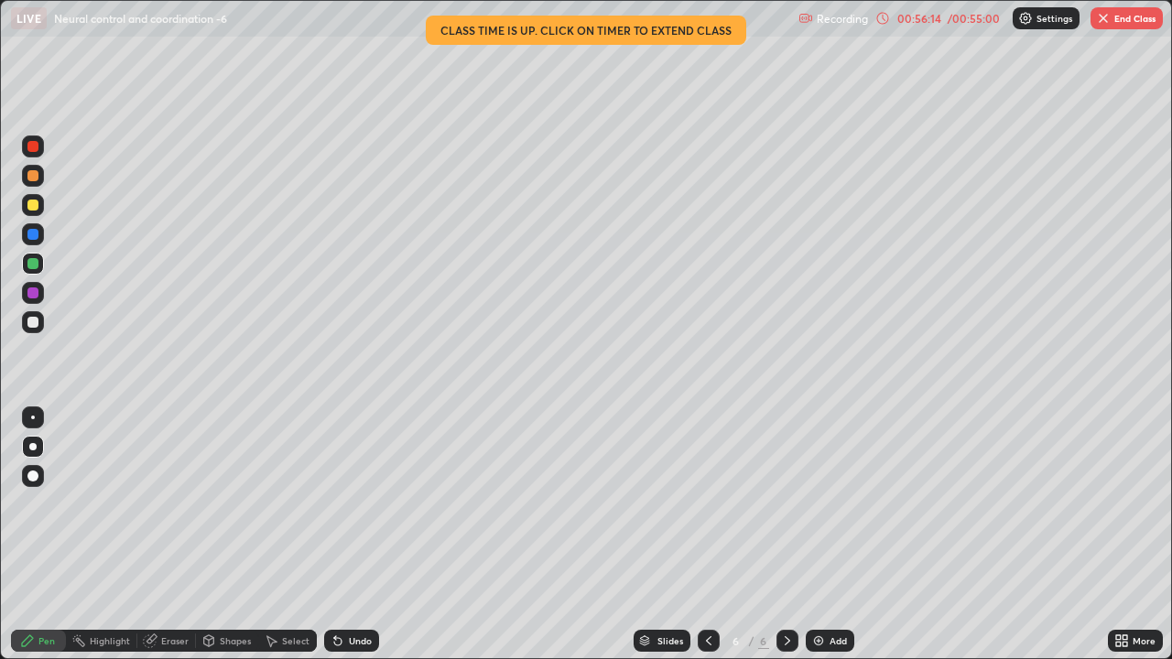
click at [40, 320] on div at bounding box center [33, 322] width 22 height 22
click at [1118, 14] on button "End Class" at bounding box center [1126, 18] width 72 height 22
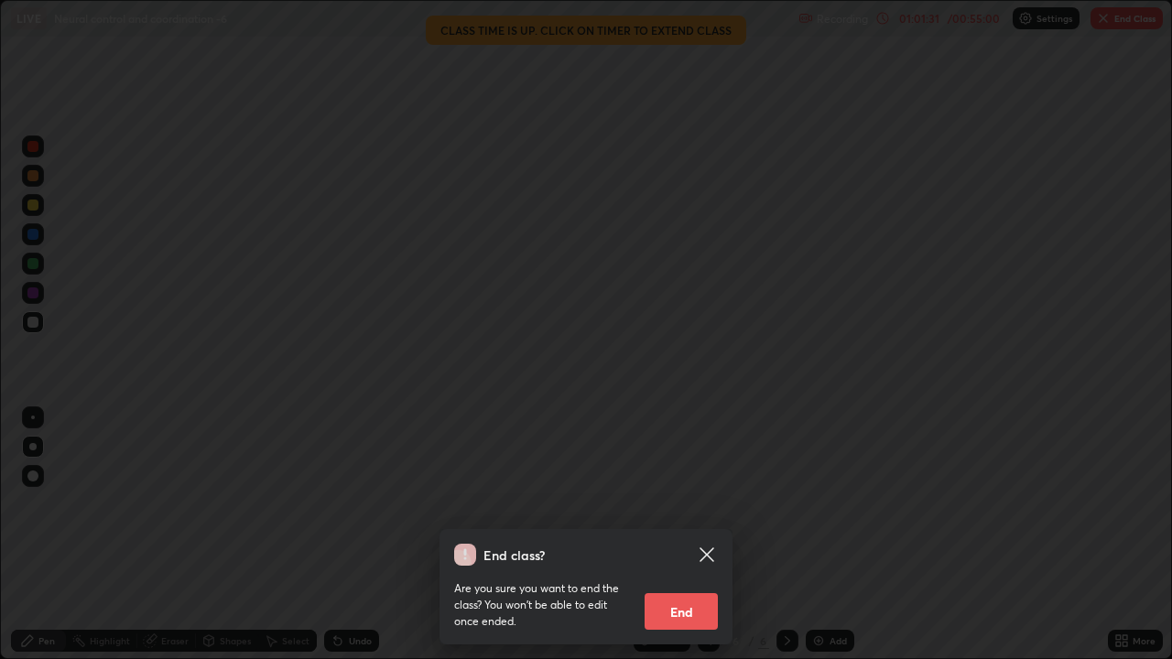
click at [752, 511] on div "End class? Are you sure you want to end the class? You won’t be able to edit on…" at bounding box center [586, 329] width 1172 height 659
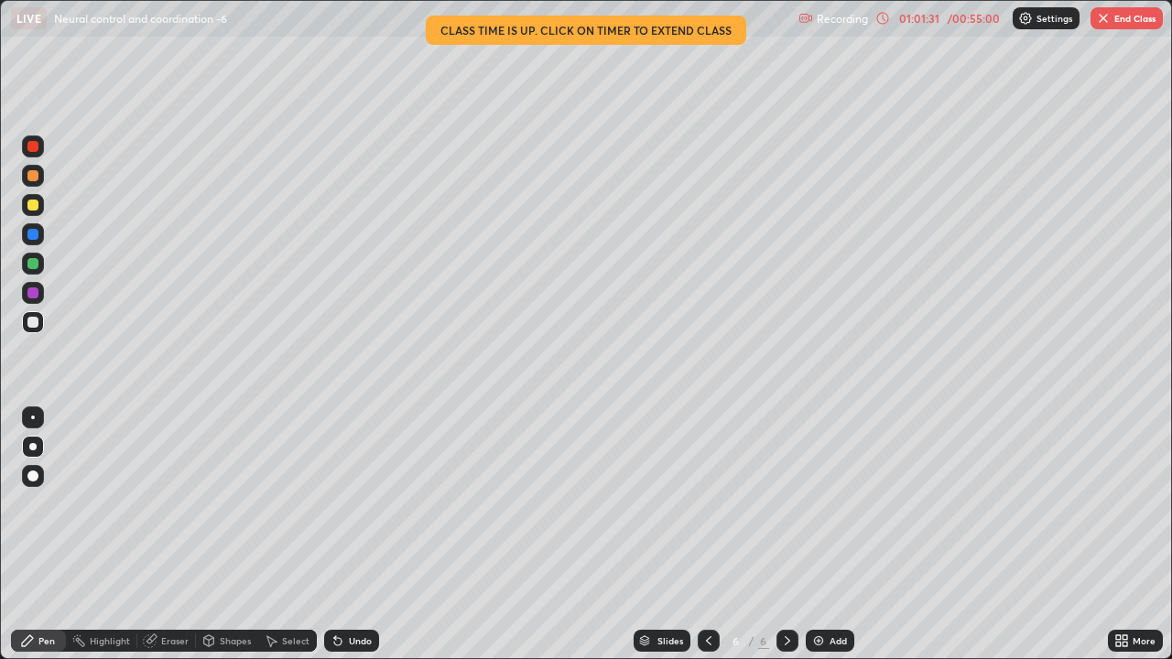
click at [1121, 19] on button "End Class" at bounding box center [1126, 18] width 72 height 22
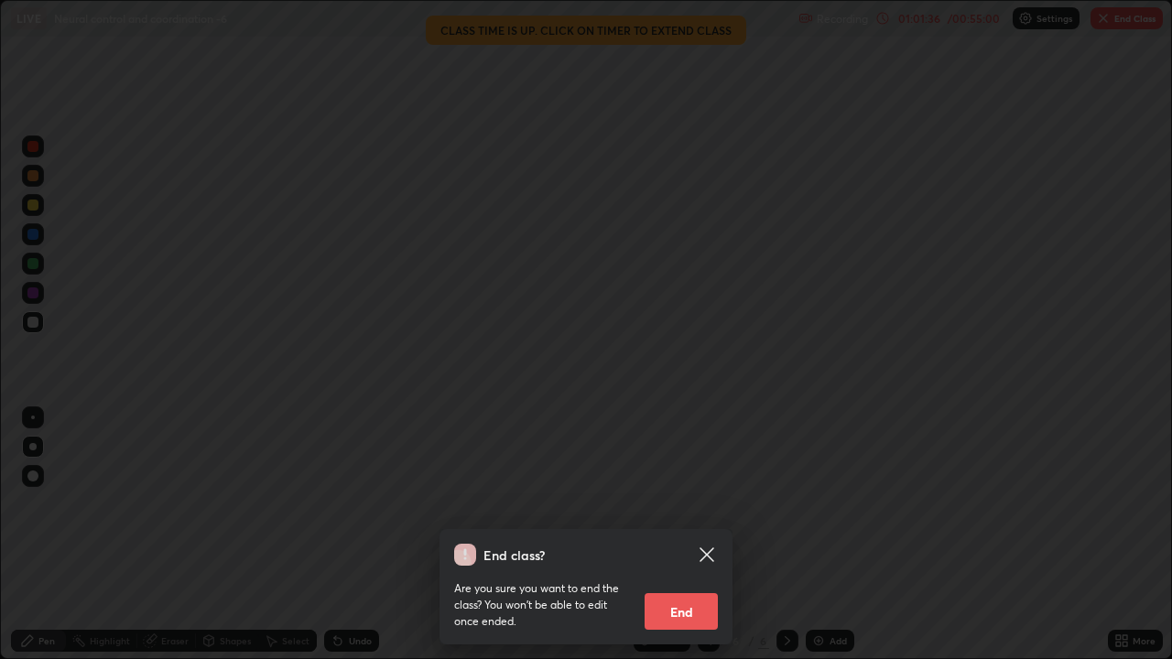
click at [676, 511] on button "End" at bounding box center [680, 611] width 73 height 37
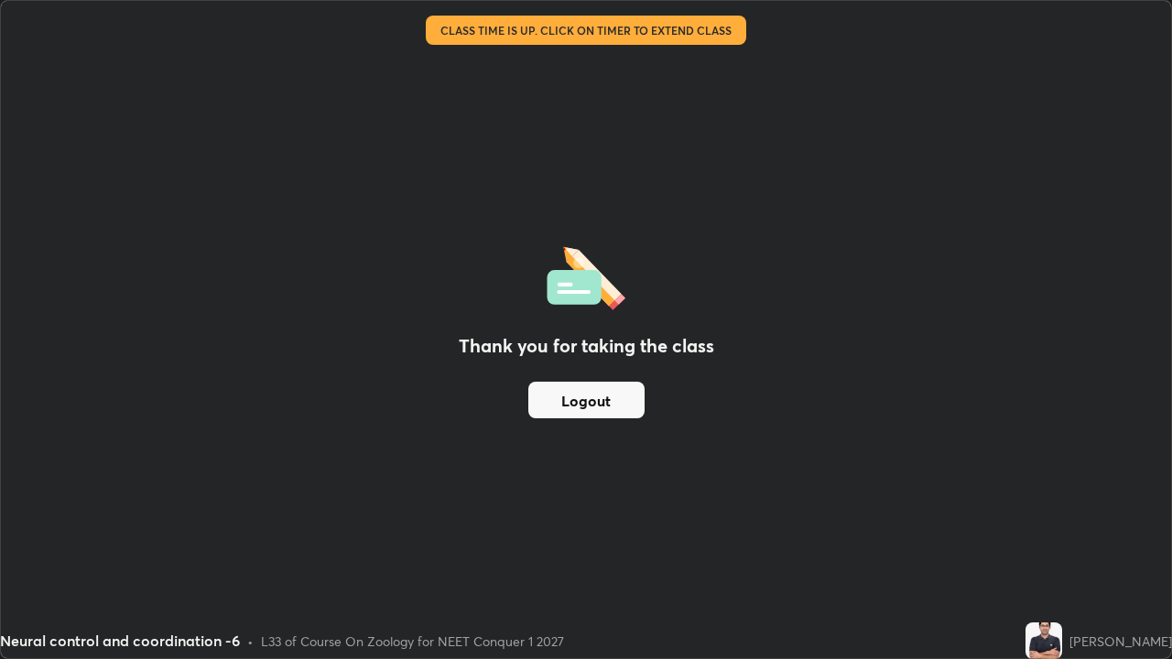
click at [624, 397] on button "Logout" at bounding box center [586, 400] width 116 height 37
